Goal: Task Accomplishment & Management: Complete application form

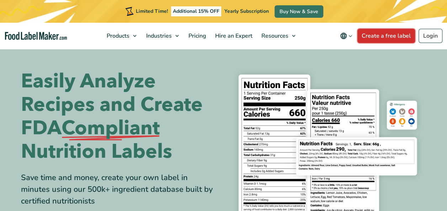
click at [396, 29] on link "Create a free label" at bounding box center [387, 36] width 58 height 14
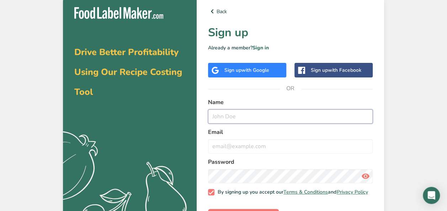
click at [257, 113] on input "text" at bounding box center [290, 117] width 165 height 14
type input "B"
type input "H"
type input "Joewie"
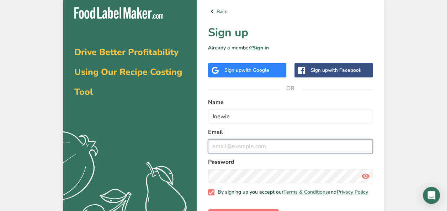
click at [240, 149] on input "email" at bounding box center [290, 147] width 165 height 14
type input "joedmartin3.0@gmail.com"
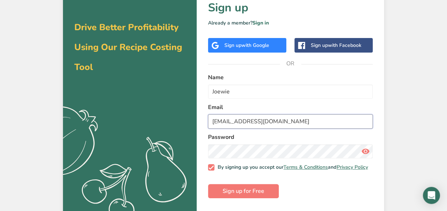
scroll to position [25, 0]
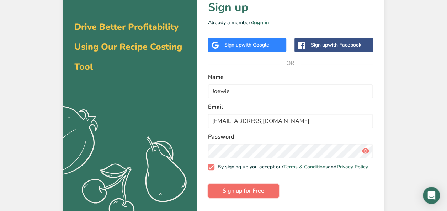
click at [254, 198] on button "Sign up for Free" at bounding box center [243, 191] width 71 height 14
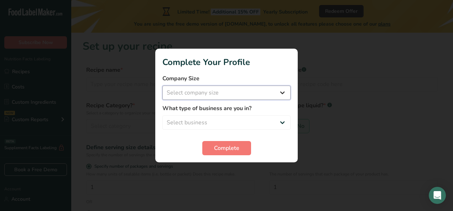
click at [256, 90] on select "Select company size Fewer than 10 Employees 10 to 50 Employees 51 to 500 Employ…" at bounding box center [226, 93] width 128 height 14
select select "1"
click at [162, 86] on select "Select company size Fewer than 10 Employees 10 to 50 Employees 51 to 500 Employ…" at bounding box center [226, 93] width 128 height 14
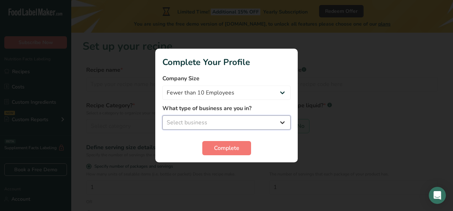
click at [247, 125] on select "Select business Packaged Food Manufacturer Restaurant & Cafe Bakery Meal Plans …" at bounding box center [226, 123] width 128 height 14
select select "3"
click at [162, 116] on select "Select business Packaged Food Manufacturer Restaurant & Cafe Bakery Meal Plans …" at bounding box center [226, 123] width 128 height 14
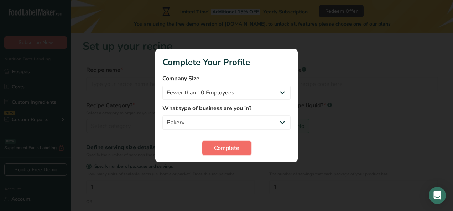
click at [236, 150] on span "Complete" at bounding box center [226, 148] width 25 height 9
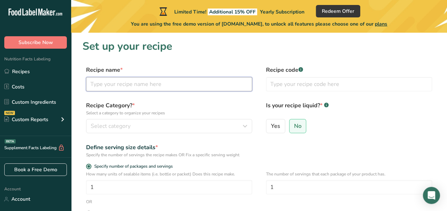
click at [186, 83] on input "text" at bounding box center [169, 84] width 166 height 14
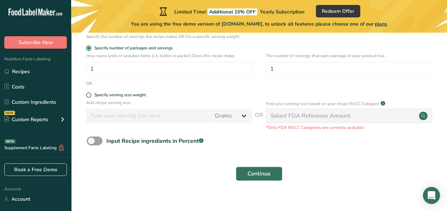
scroll to position [127, 0]
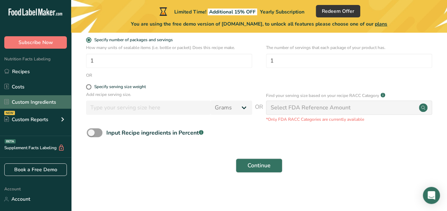
click at [47, 105] on link "Custom Ingredients" at bounding box center [35, 102] width 71 height 14
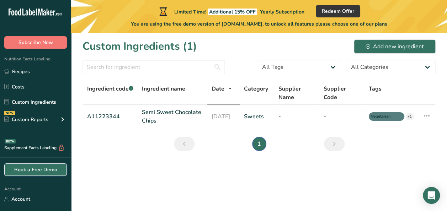
click at [39, 173] on link "Book a Free Demo" at bounding box center [35, 170] width 63 height 12
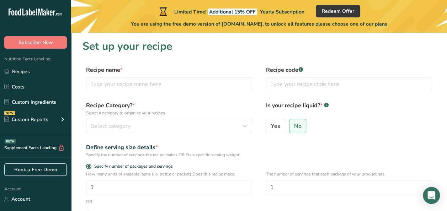
scroll to position [127, 0]
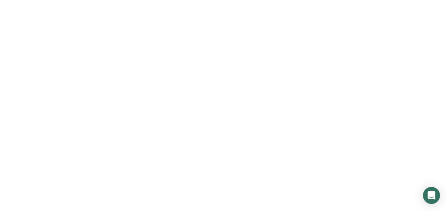
scroll to position [25, 0]
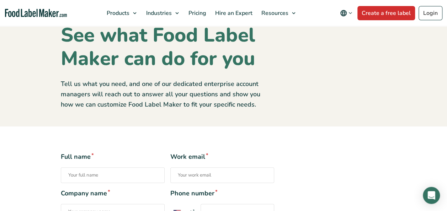
scroll to position [28, 0]
